Goal: Find specific page/section: Find specific page/section

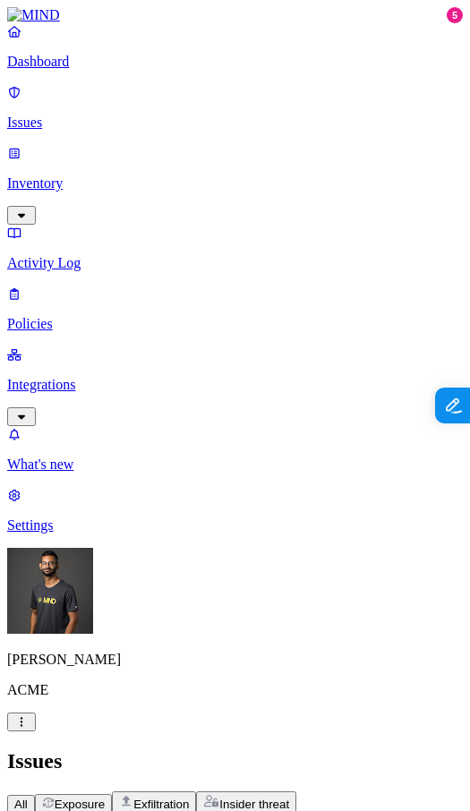
click at [56, 175] on p "Inventory" at bounding box center [235, 183] width 456 height 16
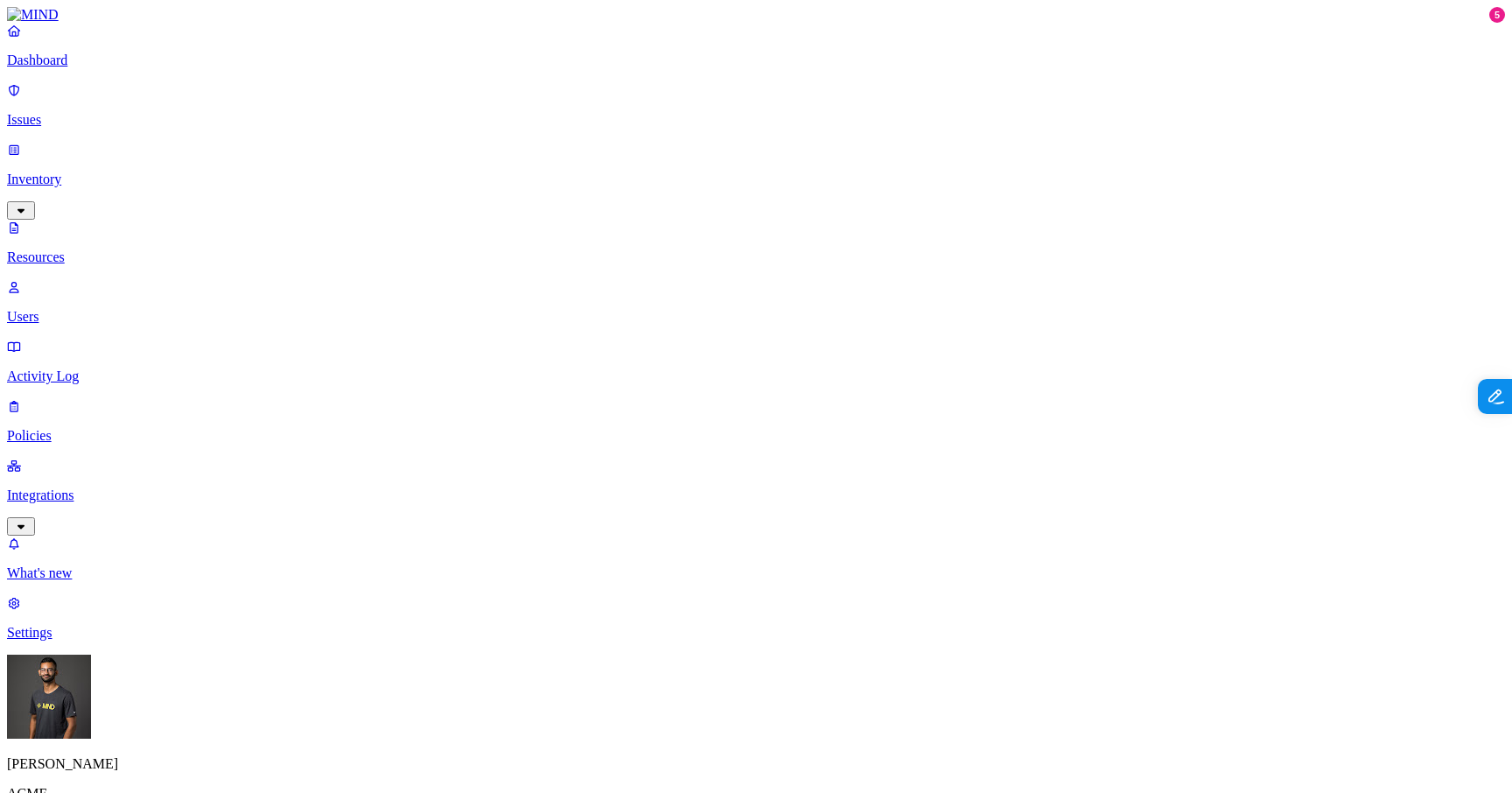
click at [94, 113] on p "Issues" at bounding box center [756, 120] width 1497 height 16
